Goal: Navigation & Orientation: Go to known website

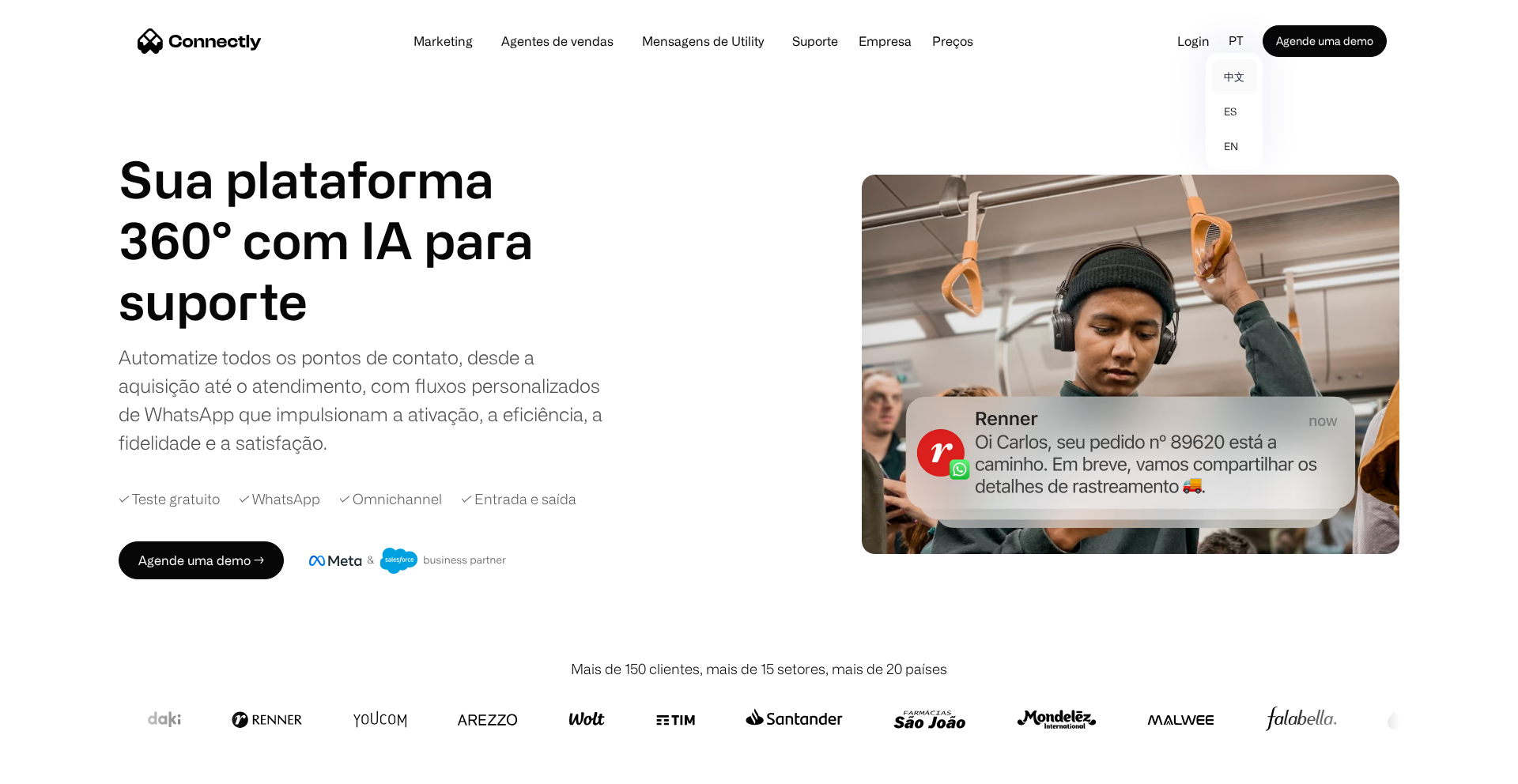
click at [1218, 81] on link "中文" at bounding box center [1234, 76] width 44 height 35
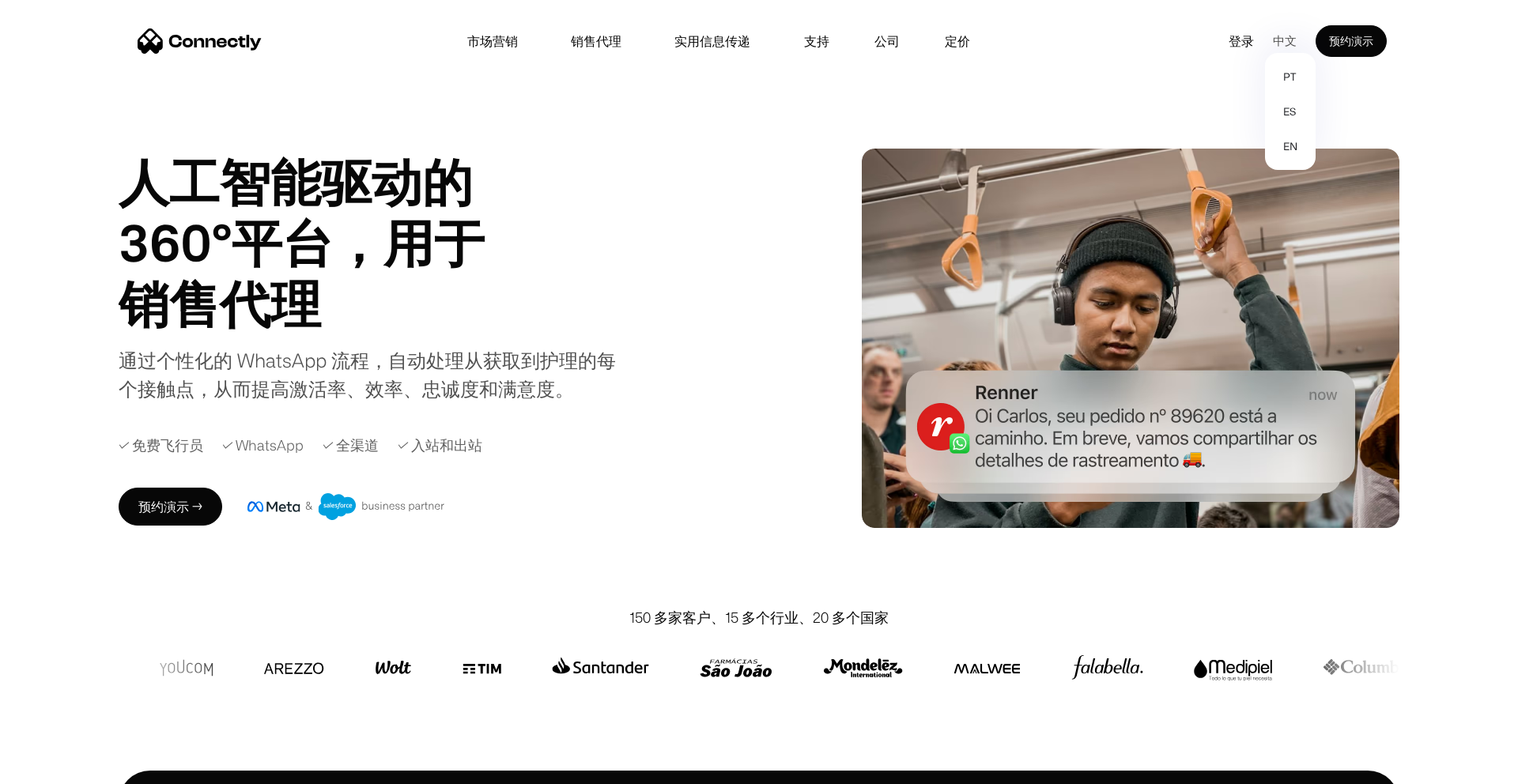
click at [1298, 36] on div "中文" at bounding box center [1291, 41] width 49 height 24
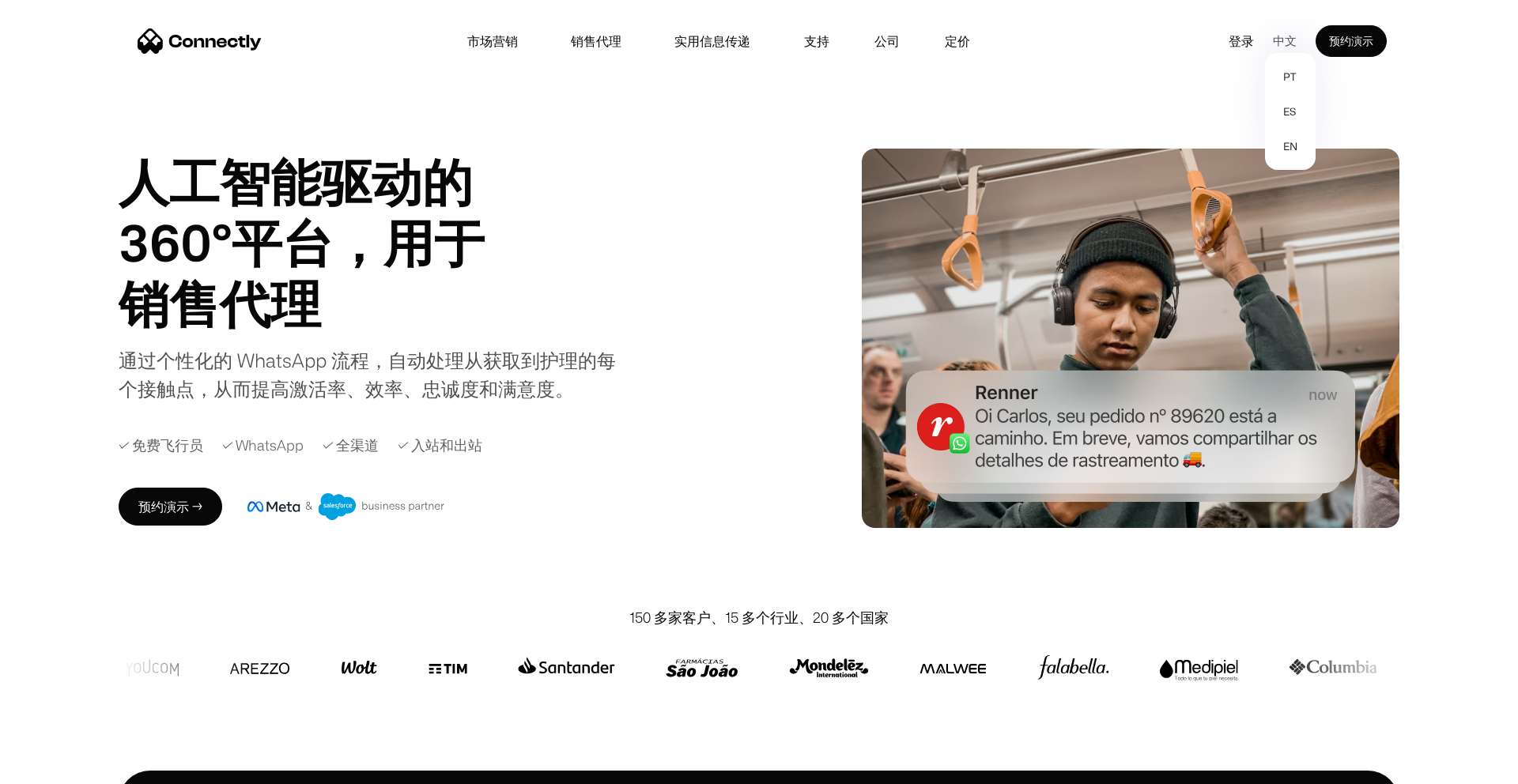
click at [1282, 39] on div "中文" at bounding box center [1285, 41] width 24 height 24
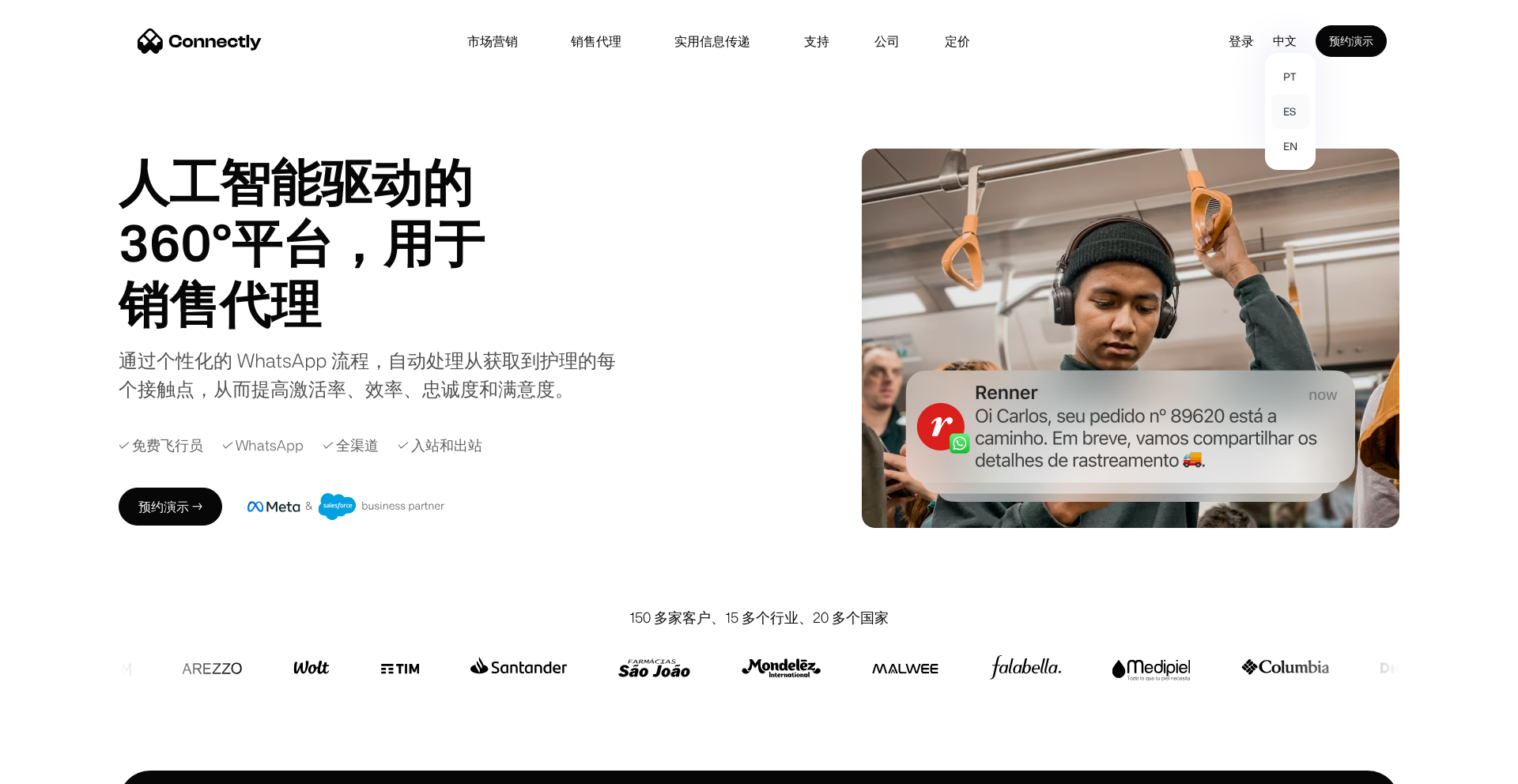
click at [1289, 109] on link "es" at bounding box center [1290, 111] width 38 height 35
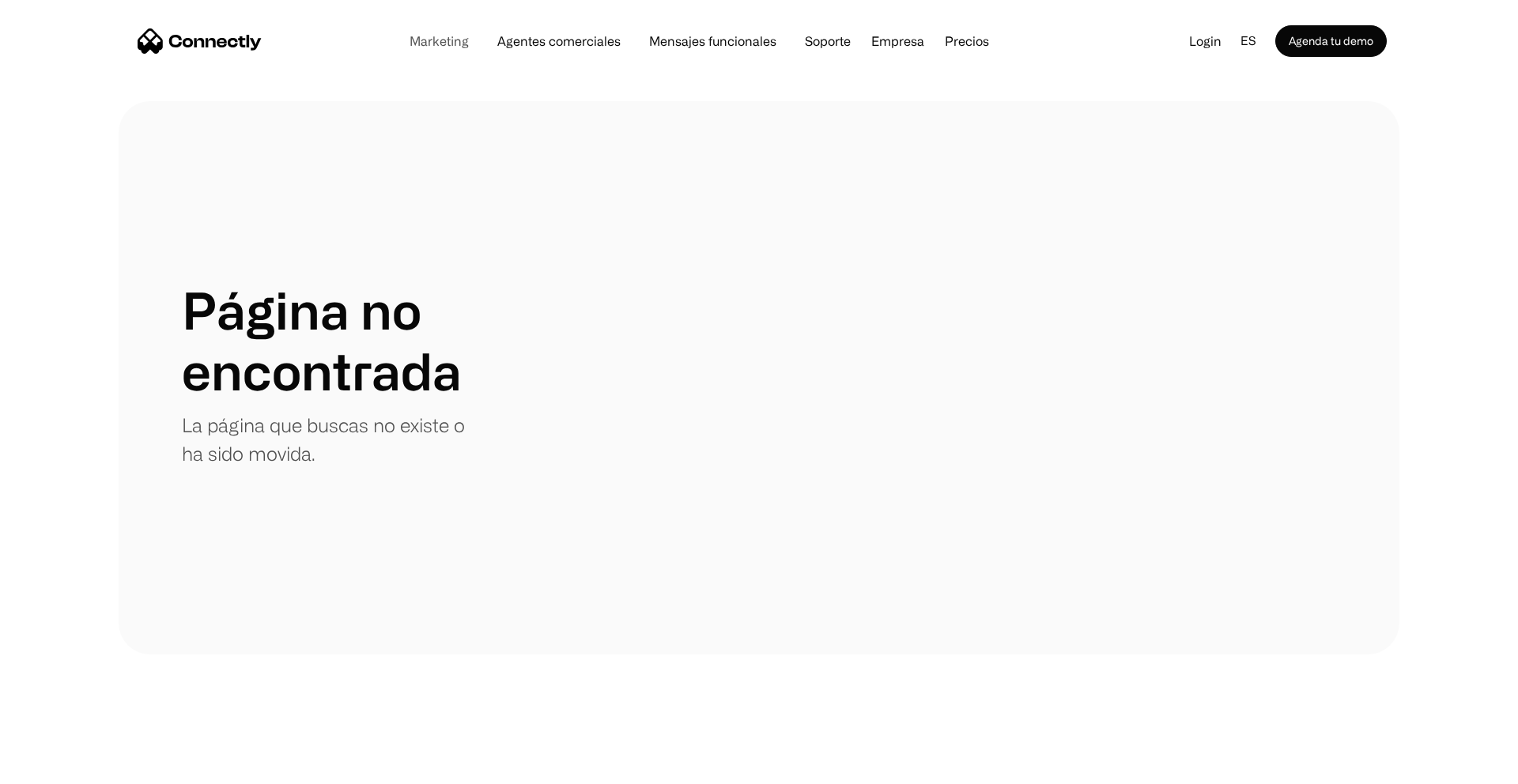
click at [439, 40] on link "Marketing" at bounding box center [439, 41] width 85 height 13
